Goal: Transaction & Acquisition: Purchase product/service

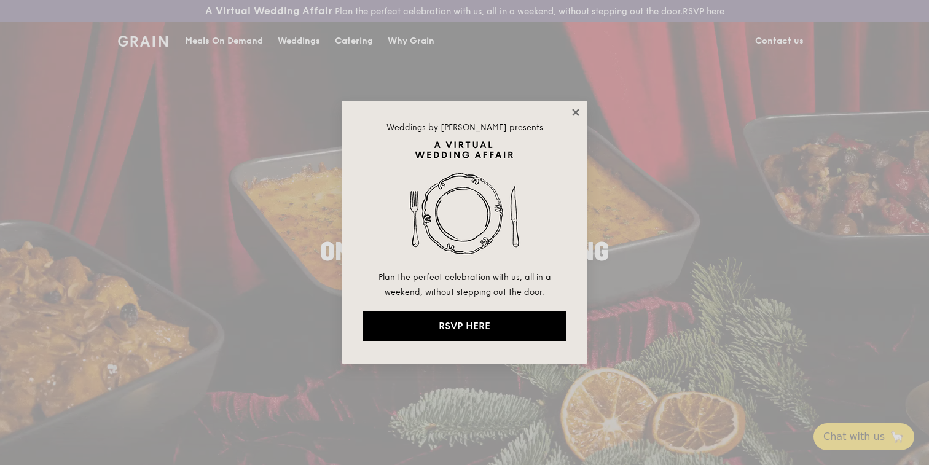
click at [571, 112] on icon at bounding box center [575, 112] width 11 height 11
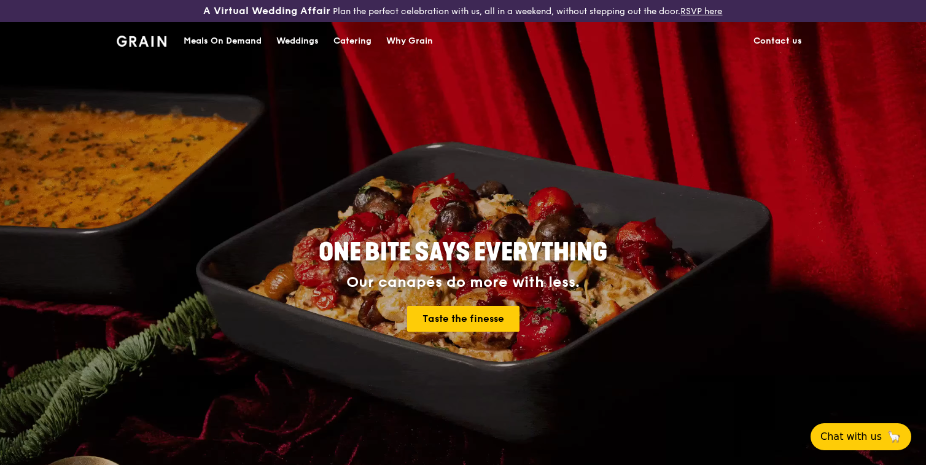
click at [225, 45] on div "Meals On Demand" at bounding box center [223, 41] width 78 height 37
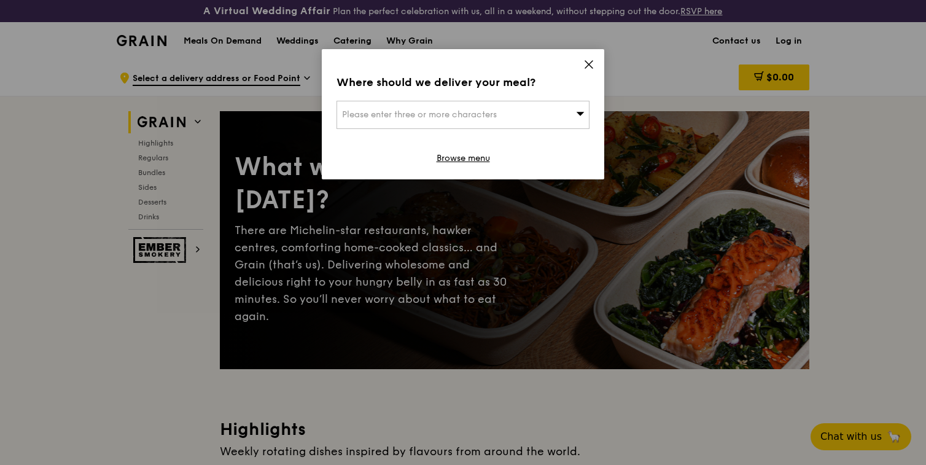
click at [586, 71] on span at bounding box center [588, 67] width 11 height 14
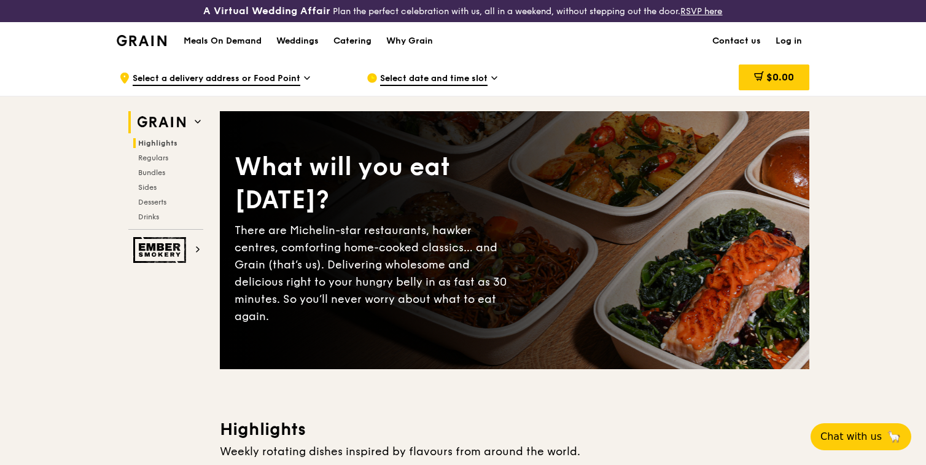
click at [161, 144] on span "Highlights" at bounding box center [157, 143] width 39 height 9
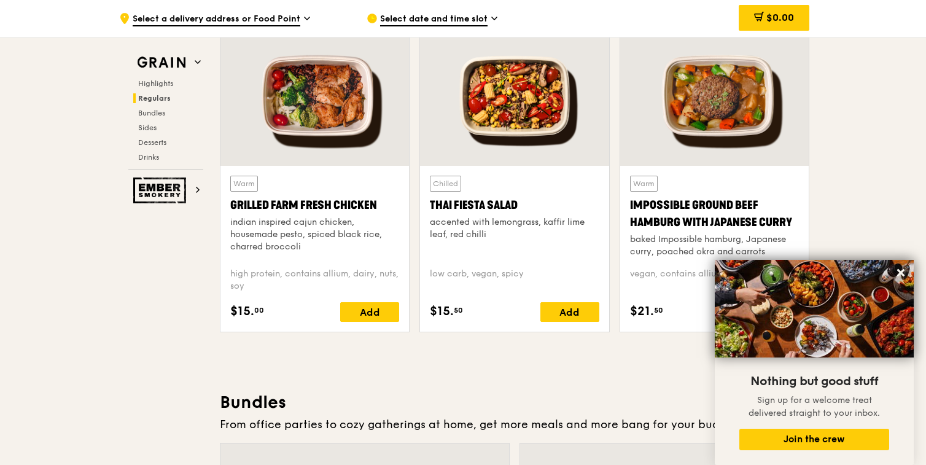
scroll to position [1376, 0]
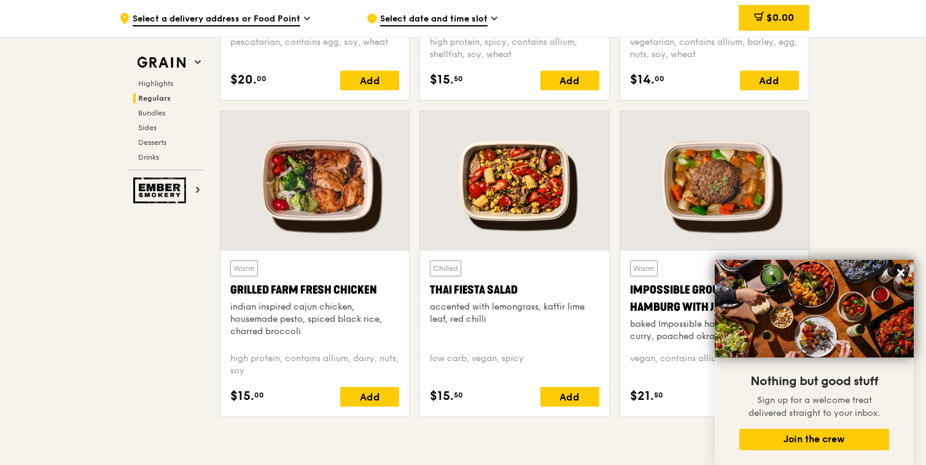
click at [515, 195] on div at bounding box center [514, 180] width 189 height 139
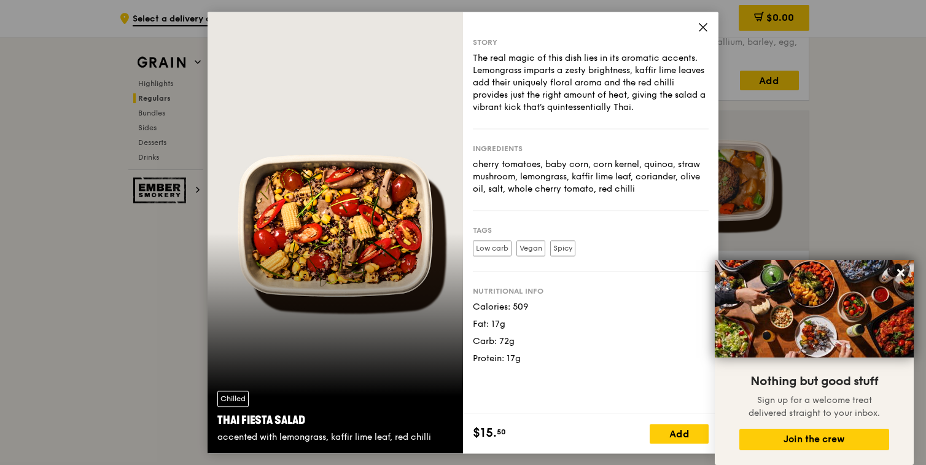
click at [703, 25] on icon at bounding box center [703, 26] width 11 height 11
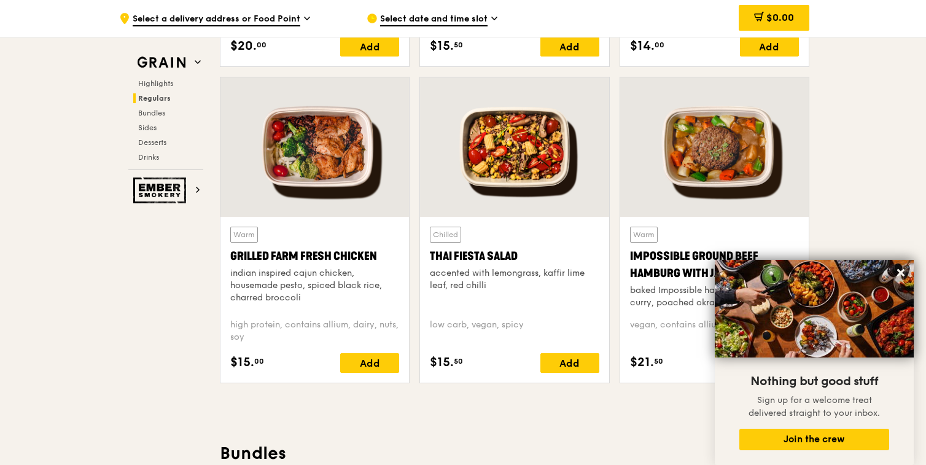
scroll to position [1409, 0]
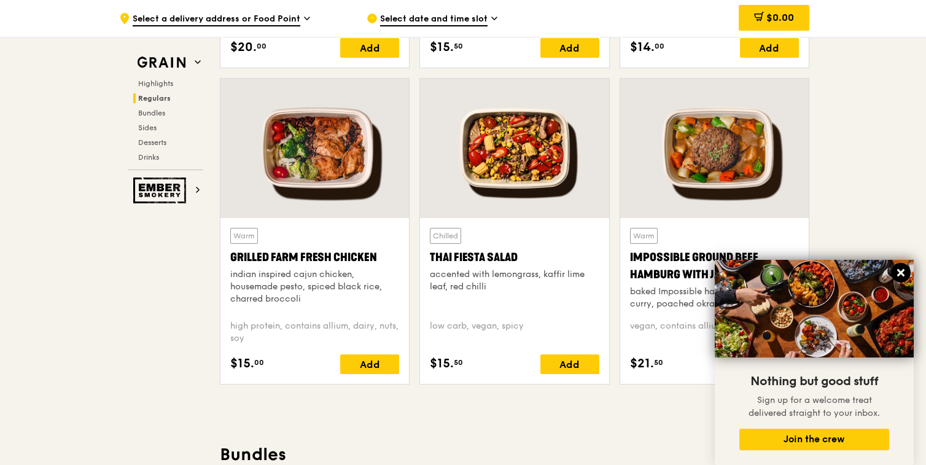
click at [903, 273] on icon at bounding box center [900, 272] width 11 height 11
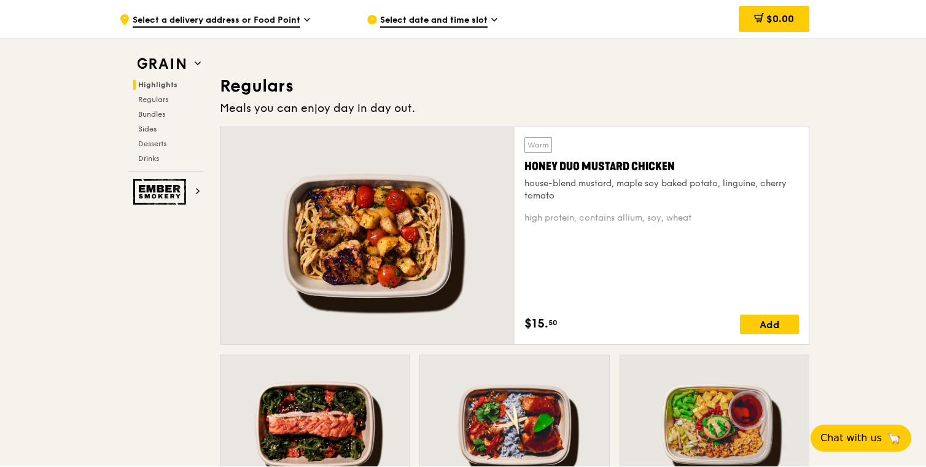
scroll to position [843, 0]
